Goal: Task Accomplishment & Management: Complete application form

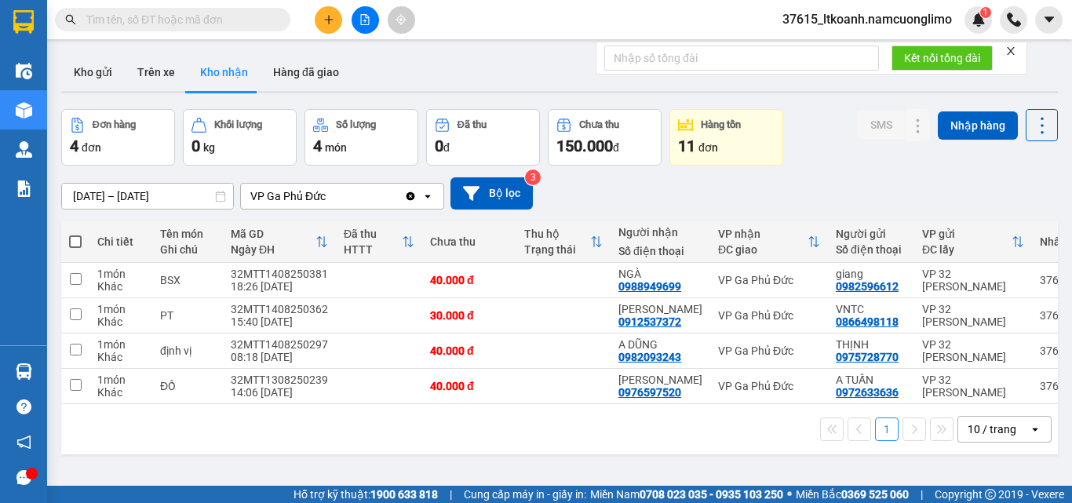
click at [201, 17] on input "text" at bounding box center [178, 19] width 185 height 17
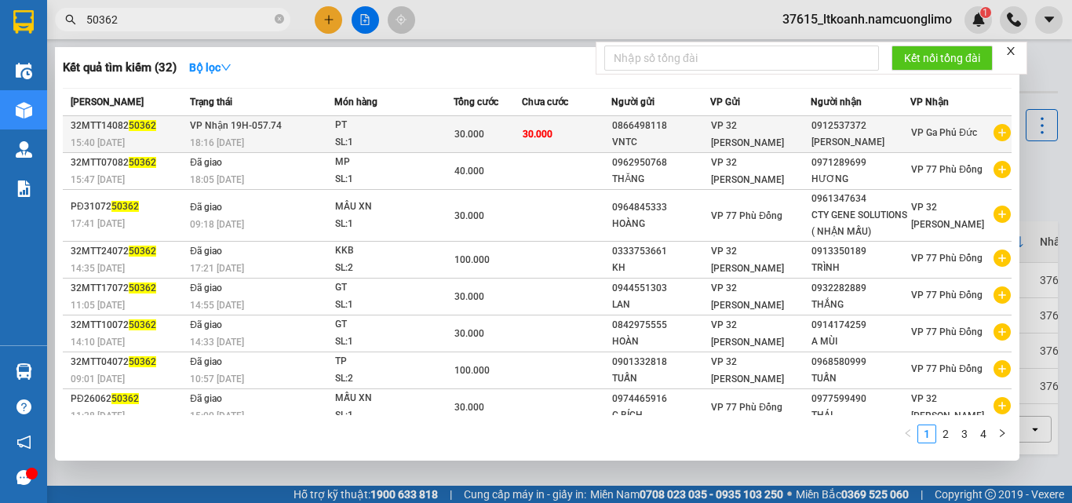
type input "50362"
drag, startPoint x: 225, startPoint y: 130, endPoint x: 228, endPoint y: 147, distance: 17.7
click at [228, 147] on td "[PERSON_NAME] 19H-057.74 18:16 [DATE]" at bounding box center [260, 134] width 148 height 37
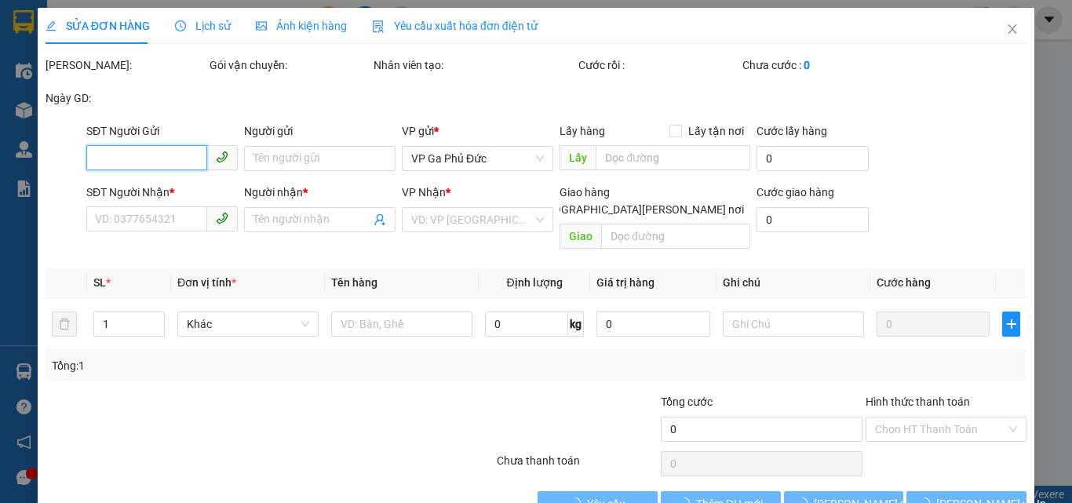
type input "0866498118"
type input "VNTC"
type input "0912537372"
type input "[PERSON_NAME]"
type input "30.000"
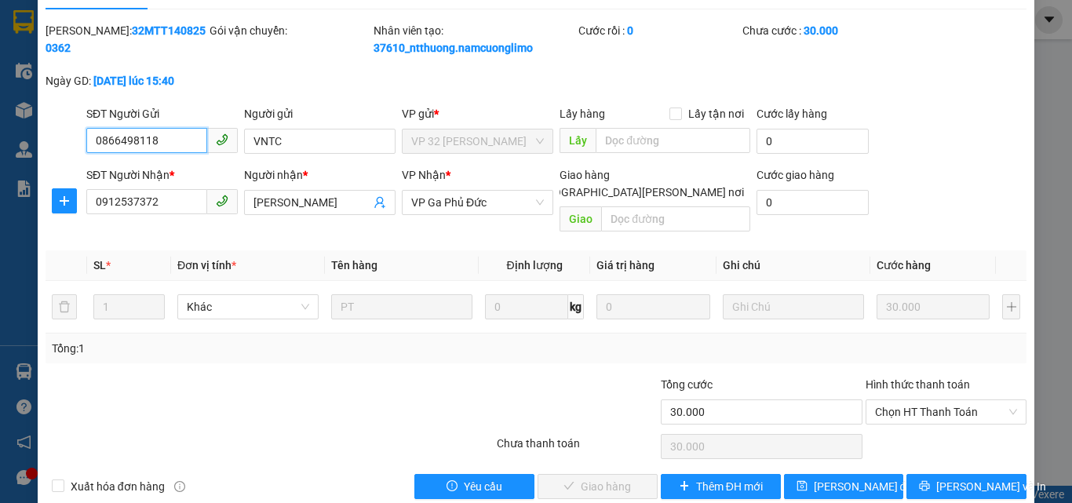
scroll to position [44, 0]
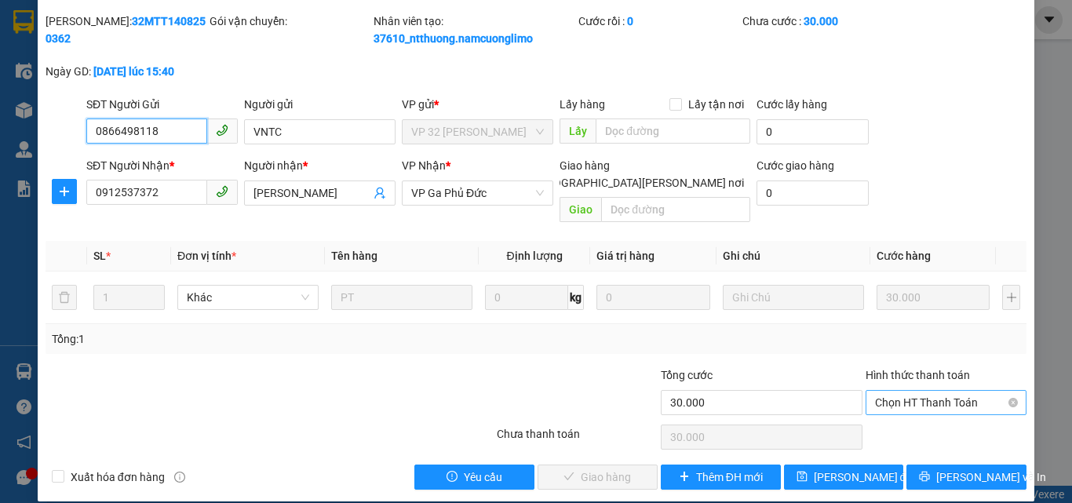
click at [966, 394] on span "Chọn HT Thanh Toán" at bounding box center [946, 403] width 142 height 24
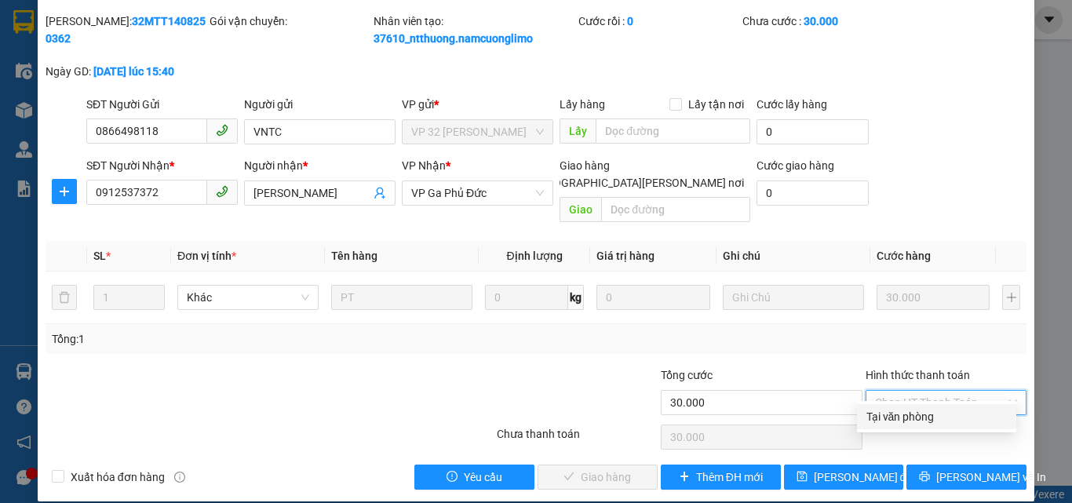
click at [928, 410] on div "Tại văn phòng" at bounding box center [937, 416] width 141 height 17
type input "0"
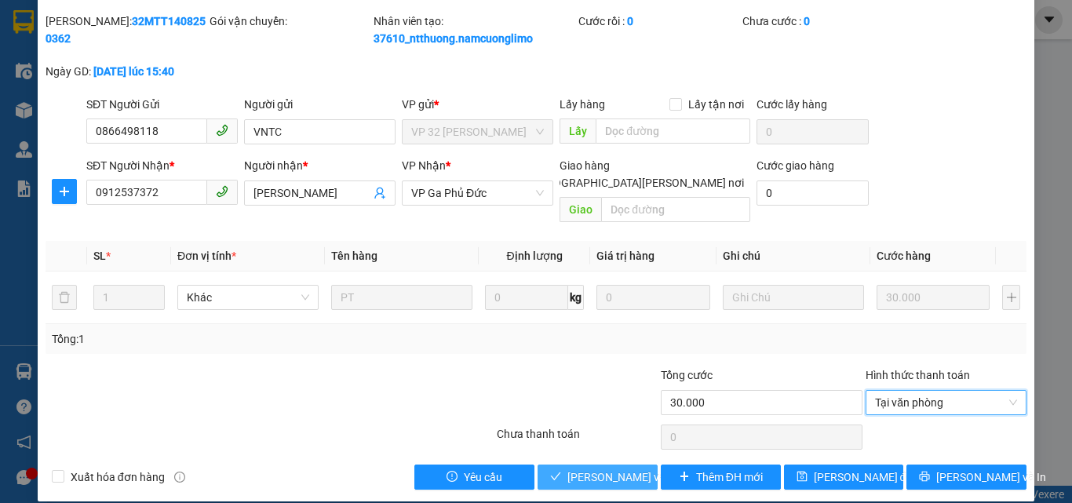
drag, startPoint x: 567, startPoint y: 458, endPoint x: 581, endPoint y: 476, distance: 23.5
click at [569, 469] on span "[PERSON_NAME] và [PERSON_NAME] hàng" at bounding box center [674, 477] width 212 height 17
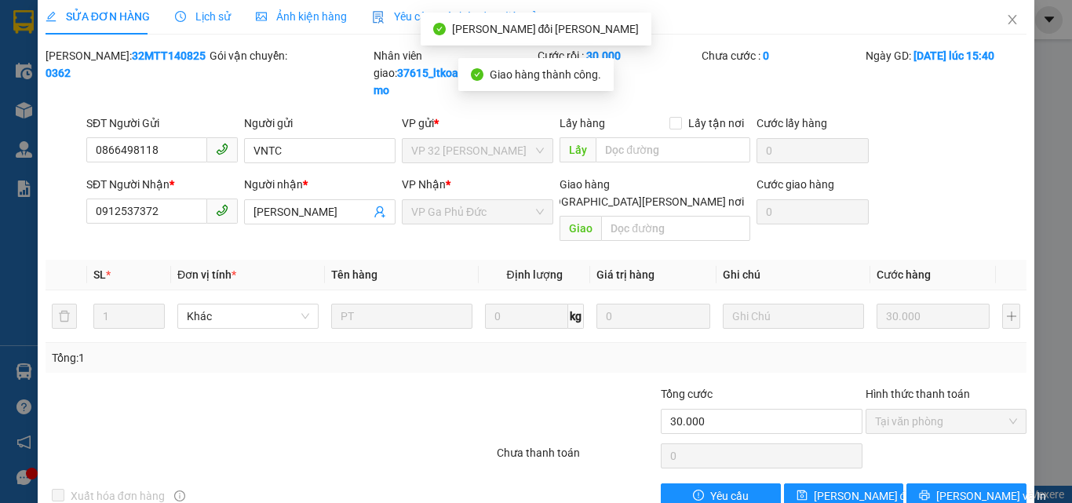
scroll to position [0, 0]
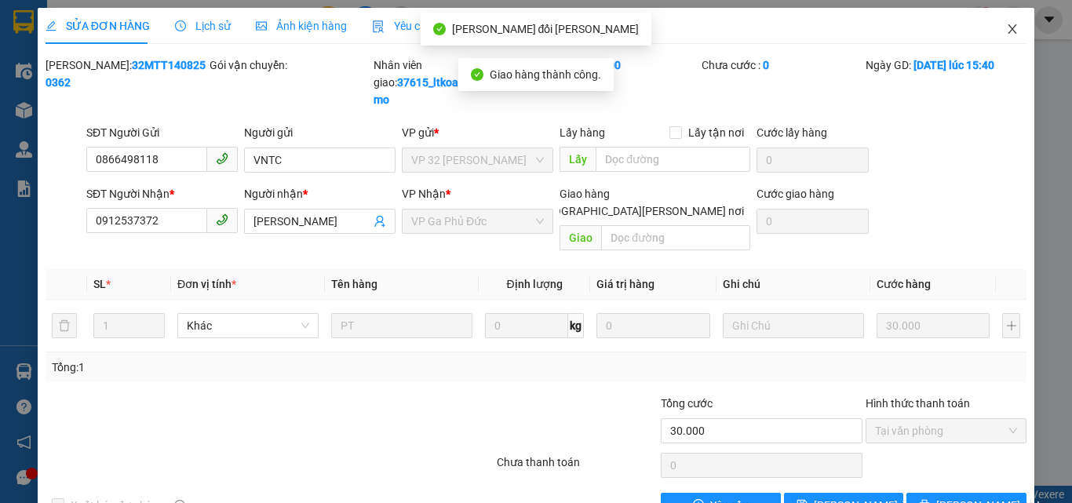
click at [1006, 32] on icon "close" at bounding box center [1012, 29] width 13 height 13
